Goal: Entertainment & Leisure: Consume media (video, audio)

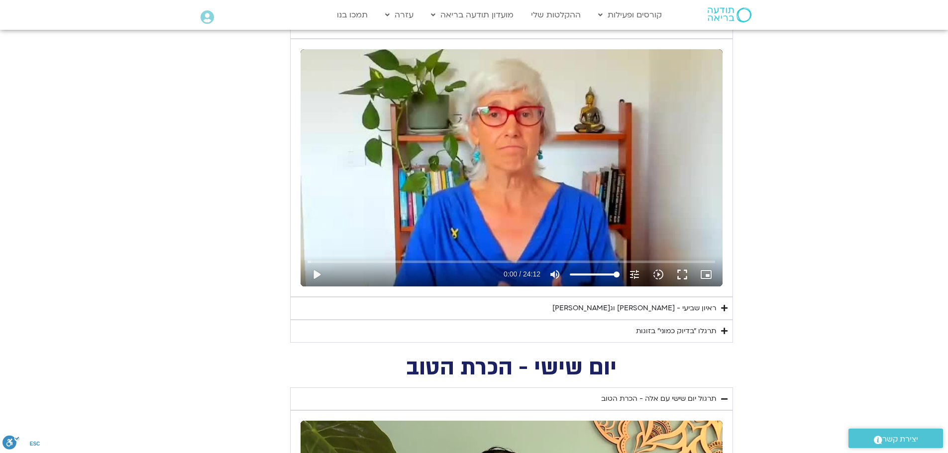
scroll to position [518, 0]
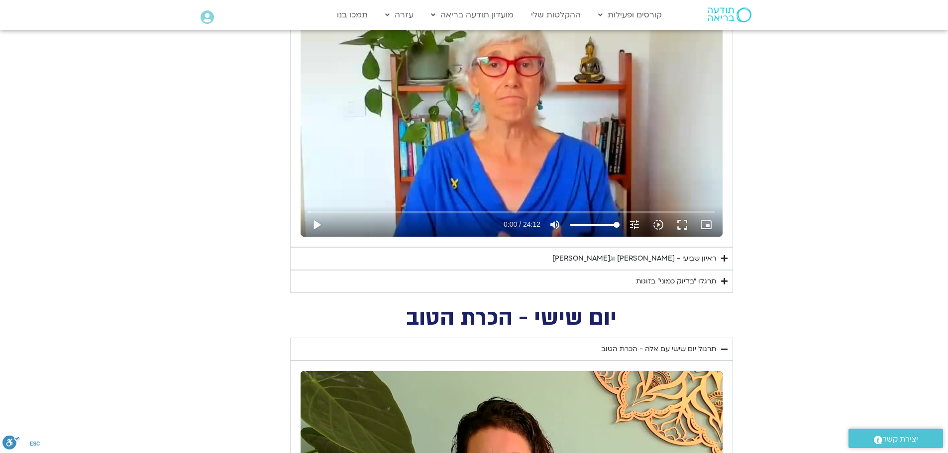
click at [726, 253] on summary "ראיון שביעי - [PERSON_NAME] וג[PERSON_NAME]" at bounding box center [511, 258] width 443 height 23
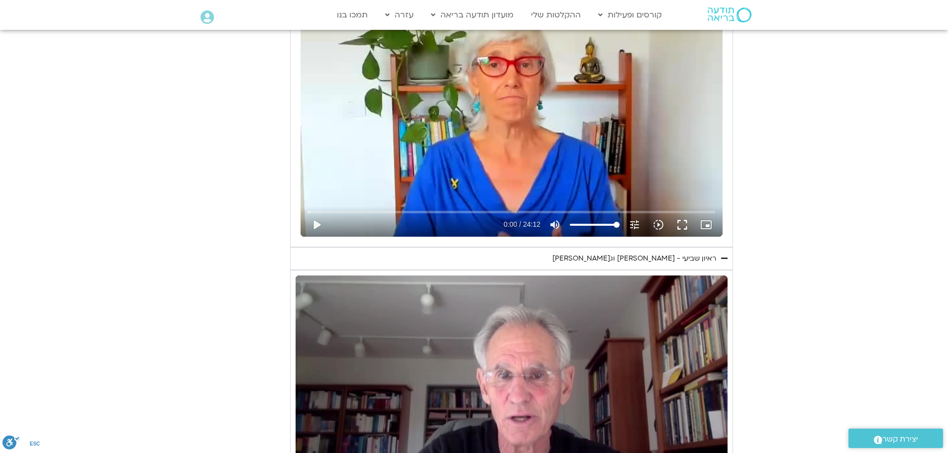
click at [727, 253] on summary "ראיון שביעי - [PERSON_NAME] וג[PERSON_NAME]" at bounding box center [511, 258] width 443 height 23
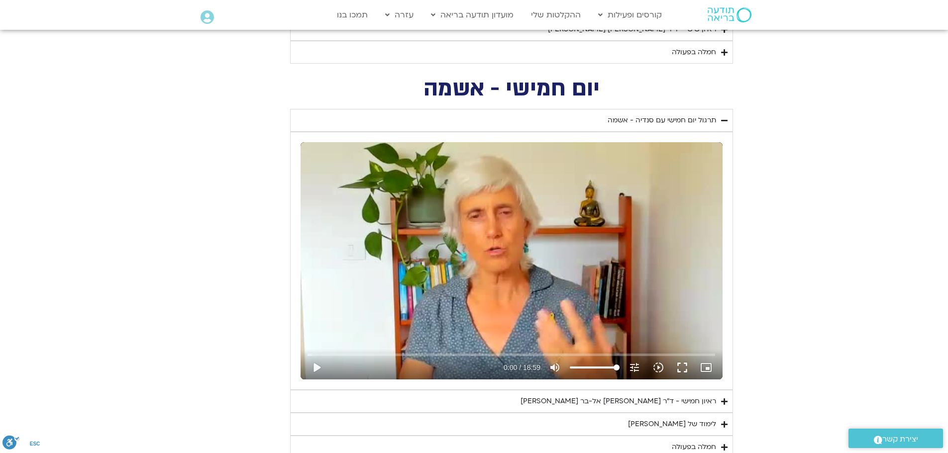
scroll to position [1265, 0]
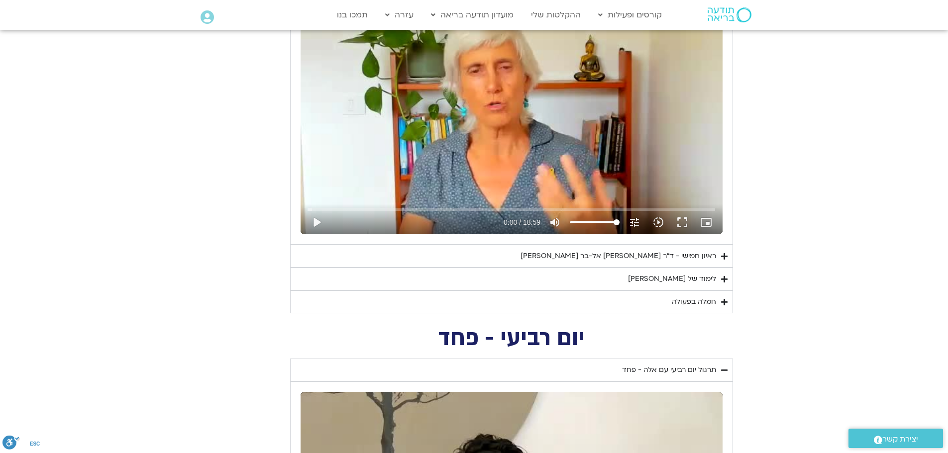
click at [726, 254] on summary "ראיון חמישי - ד"ר [PERSON_NAME] אל-בר [PERSON_NAME]" at bounding box center [511, 256] width 443 height 23
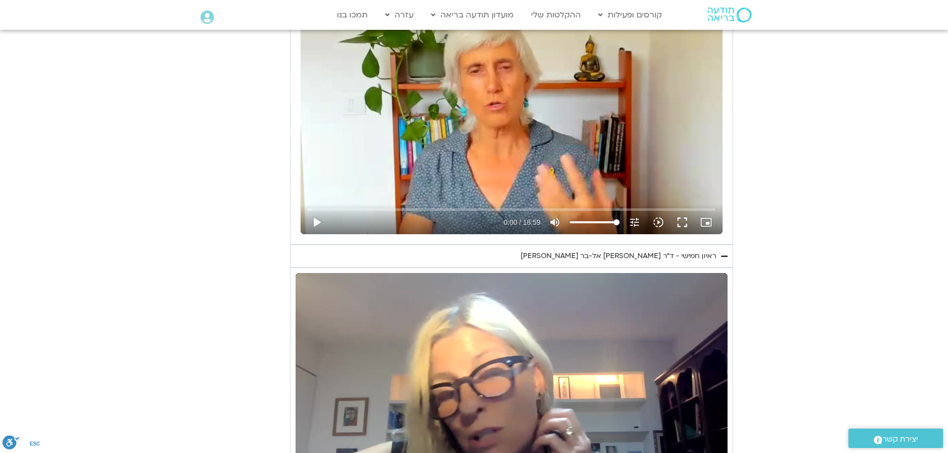
click at [726, 255] on icon "Accordion. Open links with Enter or Space, close with Escape, and navigate with…" at bounding box center [724, 256] width 6 height 7
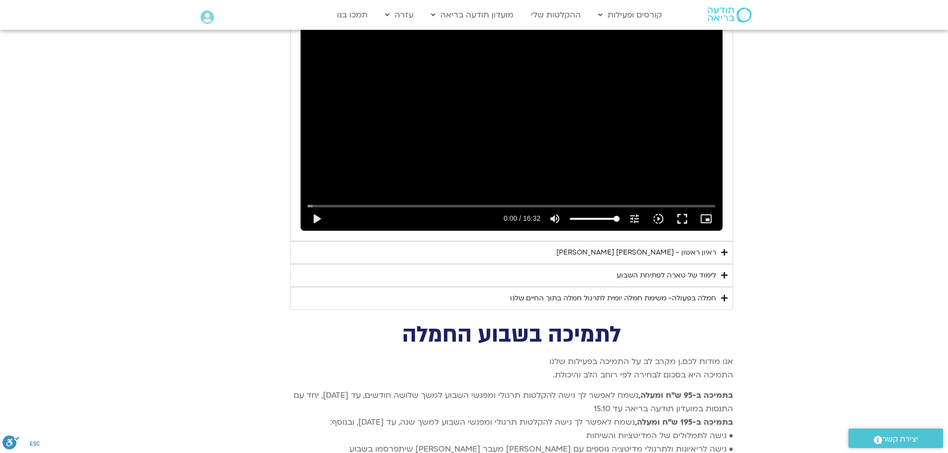
scroll to position [3105, 0]
click at [724, 241] on summary "ראיון ראשון - [PERSON_NAME] [PERSON_NAME]" at bounding box center [511, 252] width 443 height 23
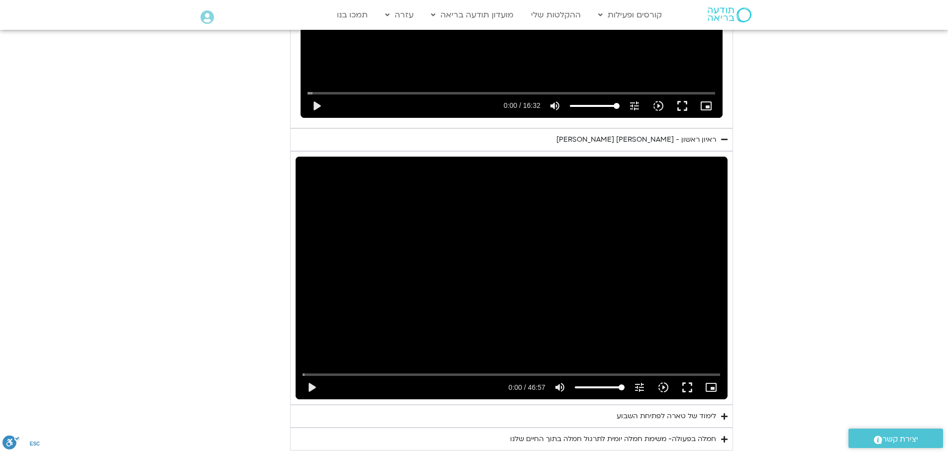
scroll to position [3255, 0]
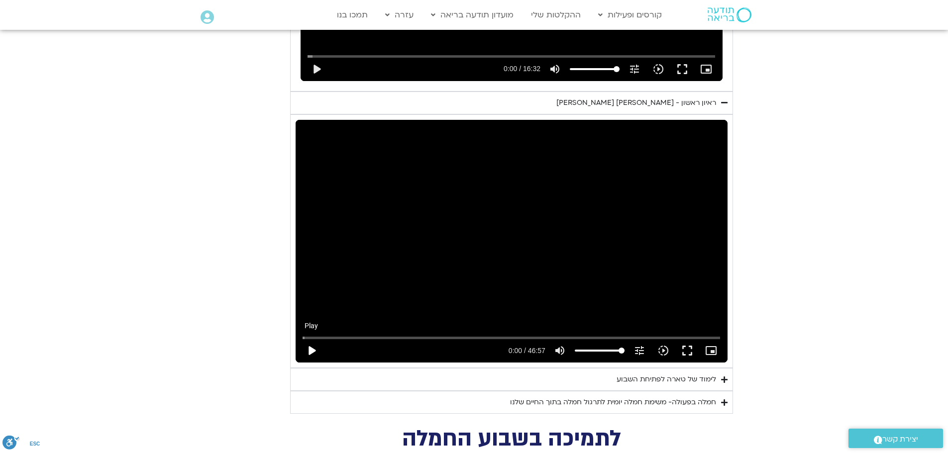
click at [314, 339] on button "play_arrow" at bounding box center [311, 351] width 24 height 24
drag, startPoint x: 307, startPoint y: 323, endPoint x: 484, endPoint y: 316, distance: 176.8
click at [484, 335] on input "Seek" at bounding box center [510, 338] width 417 height 6
click at [607, 207] on div "Skip Ad 37:26 pause 23:41 / 46:57 volume_up Mute tune Resolution Auto 720p slow…" at bounding box center [512, 241] width 432 height 243
click at [313, 339] on button "play_arrow" at bounding box center [311, 351] width 24 height 24
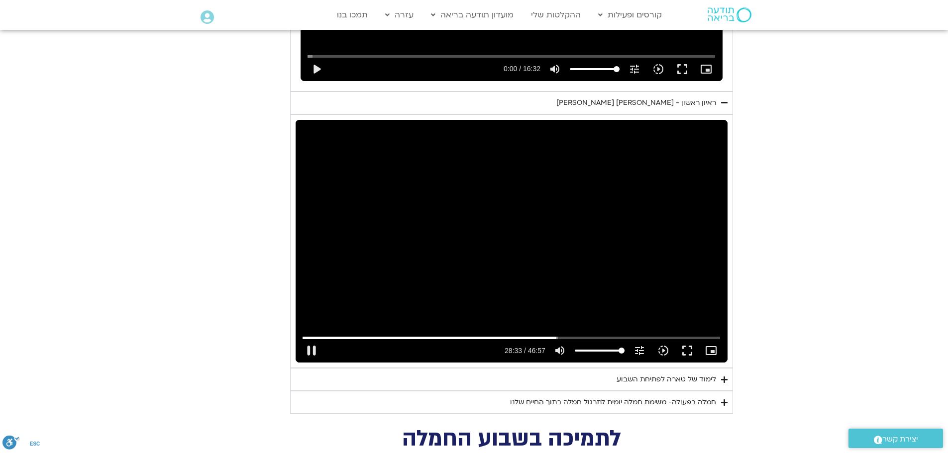
click at [528, 209] on div "Skip Ad 37:26 pause 28:33 / 46:57 volume_up Mute tune Resolution Auto 720p slow…" at bounding box center [512, 241] width 432 height 243
type input "1713.91493"
